Goal: Information Seeking & Learning: Check status

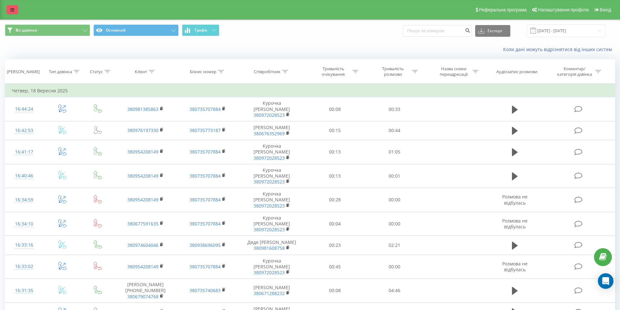
click at [11, 8] on icon at bounding box center [12, 9] width 4 height 5
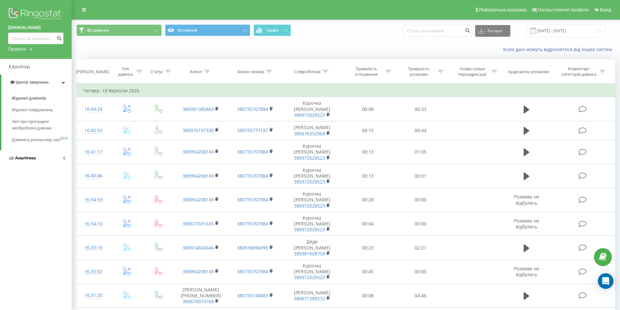
click at [34, 162] on span "Аналiтика" at bounding box center [22, 158] width 28 height 7
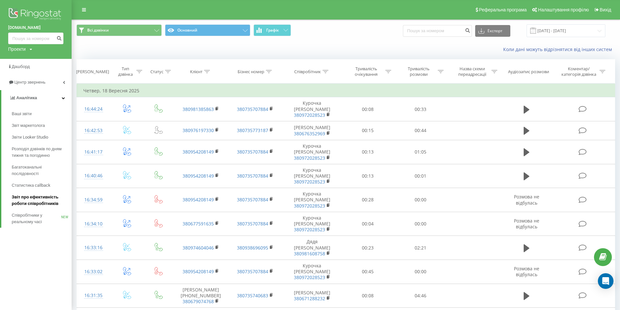
click at [35, 199] on span "Звіт про ефективність роботи співробітників" at bounding box center [40, 200] width 57 height 13
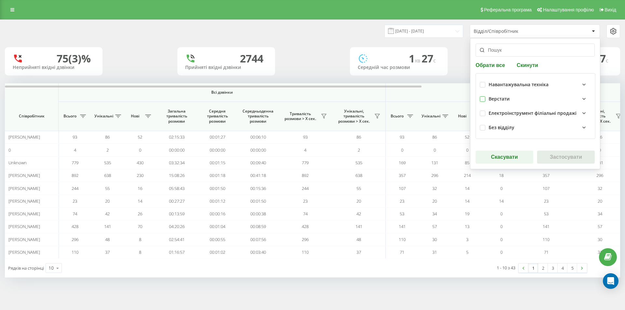
click at [483, 96] on label at bounding box center [483, 96] width 6 height 0
checkbox input "true"
click at [569, 157] on button "Застосувати" at bounding box center [566, 157] width 58 height 13
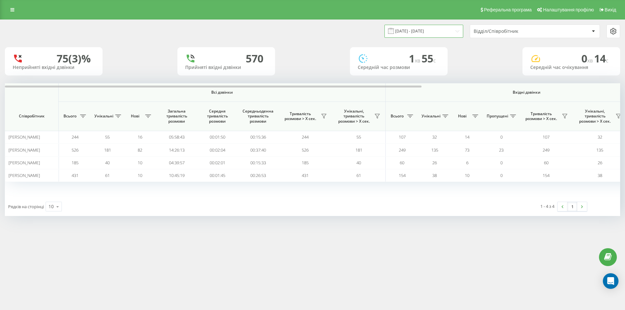
click at [431, 31] on input "[DATE] - [DATE]" at bounding box center [424, 31] width 79 height 13
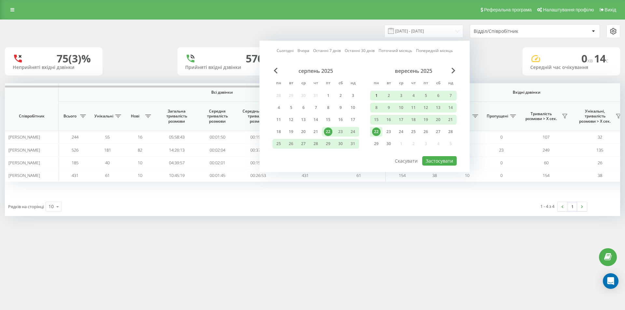
click at [377, 95] on div "1" at bounding box center [376, 96] width 8 height 8
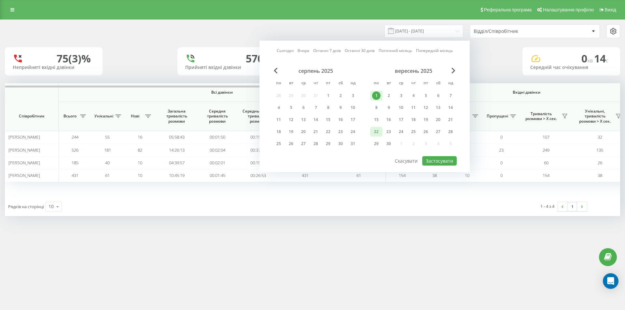
click at [377, 131] on div "22" at bounding box center [376, 132] width 8 height 8
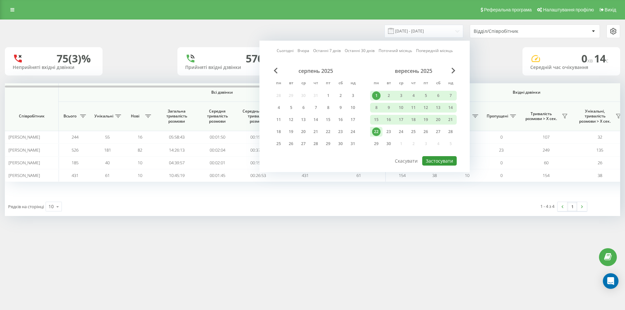
click at [442, 161] on button "Застосувати" at bounding box center [439, 160] width 35 height 9
type input "[DATE] - [DATE]"
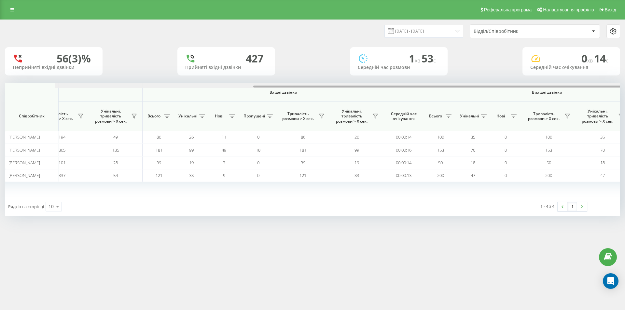
scroll to position [0, 293]
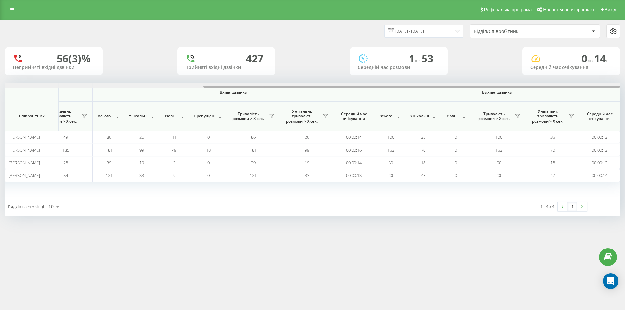
drag, startPoint x: 217, startPoint y: 87, endPoint x: 497, endPoint y: 97, distance: 280.3
click at [497, 97] on div "Всі дзвінки Вхідні дзвінки Вихідні дзвінки Співробітник Всього Унікальні Нові З…" at bounding box center [313, 140] width 616 height 114
click at [457, 30] on input "[DATE] - [DATE]" at bounding box center [424, 31] width 79 height 13
